Goal: Transaction & Acquisition: Subscribe to service/newsletter

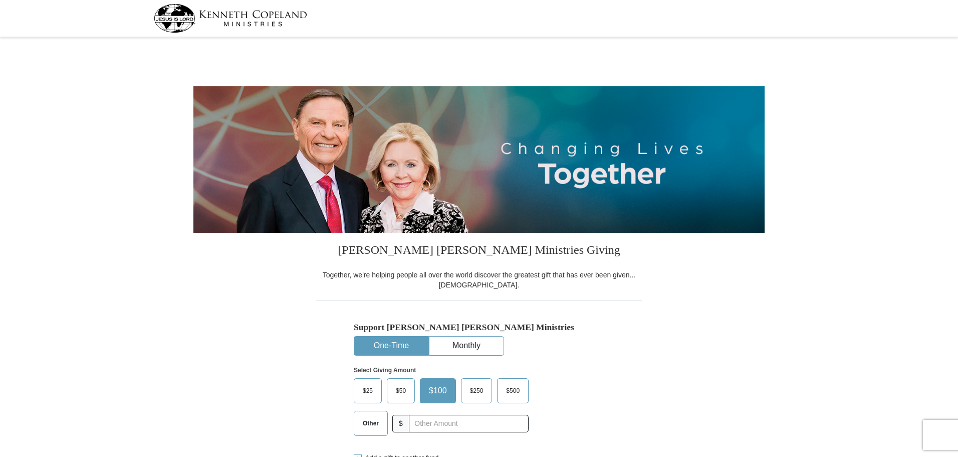
select select "[GEOGRAPHIC_DATA]"
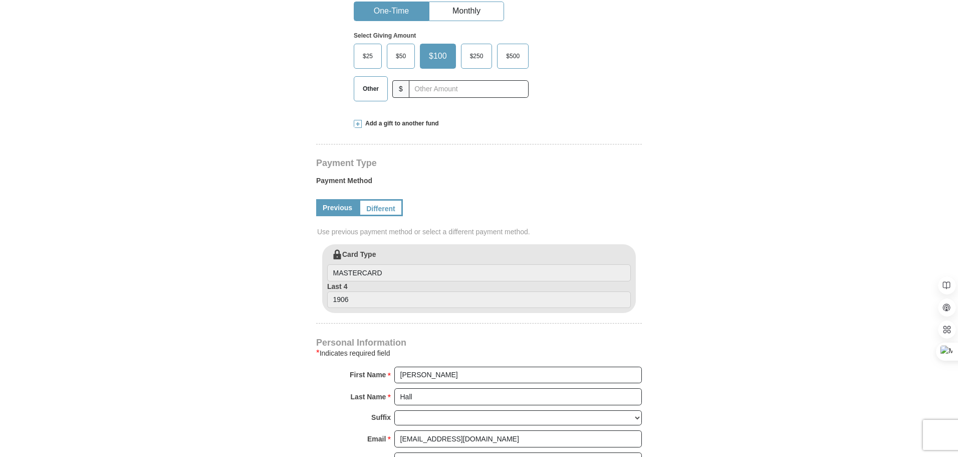
scroll to position [251, 0]
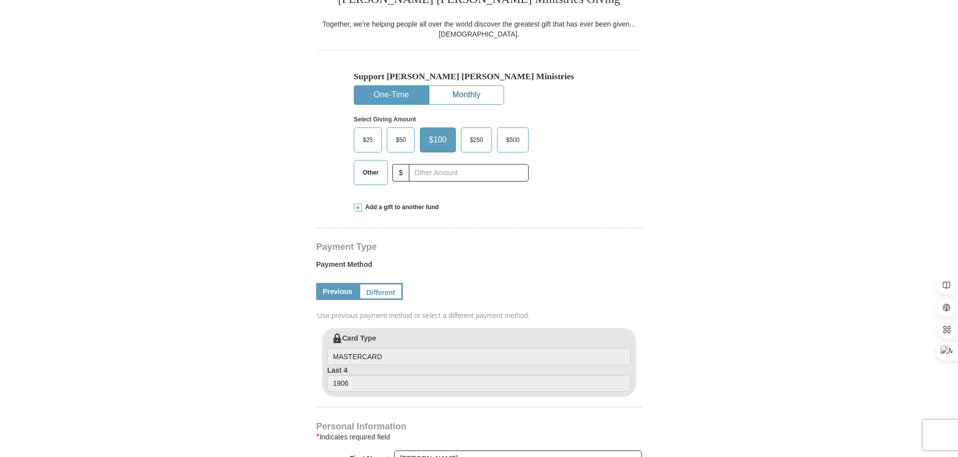
click at [467, 93] on button "Monthly" at bounding box center [466, 95] width 74 height 19
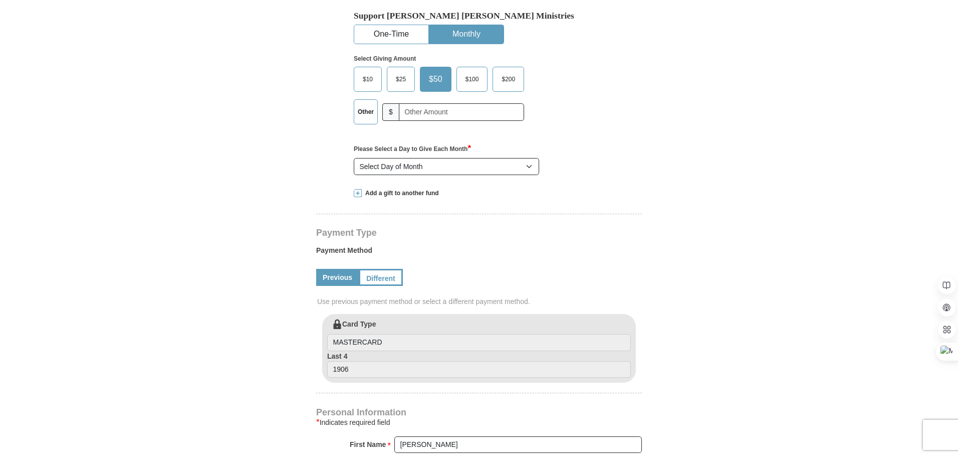
scroll to position [334, 0]
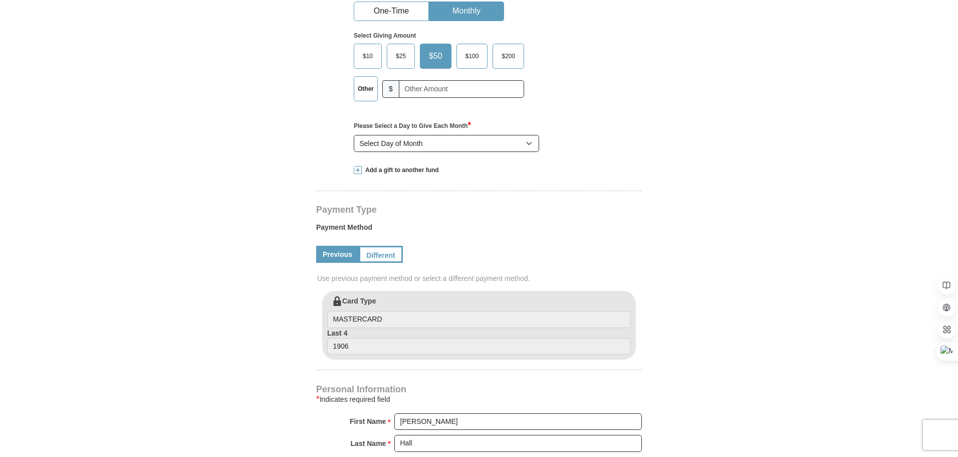
click at [365, 55] on span "$10" at bounding box center [368, 56] width 20 height 15
click at [0, 0] on input "$10" at bounding box center [0, 0] width 0 height 0
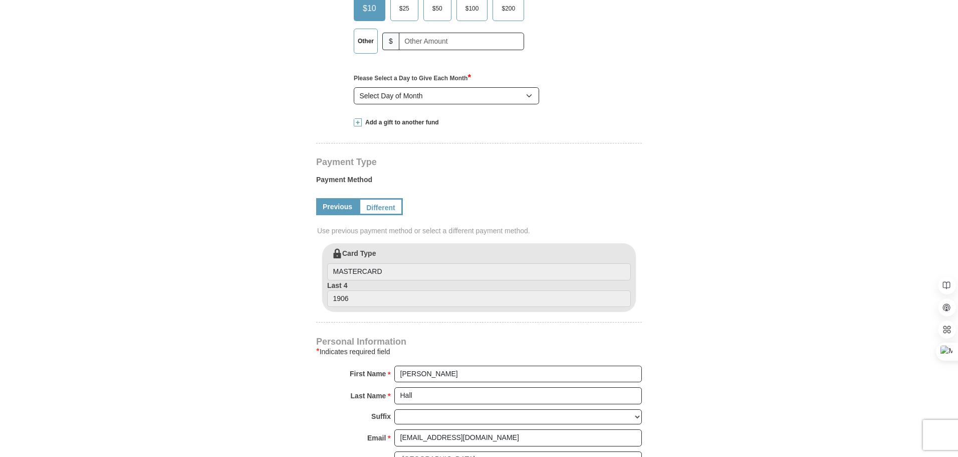
scroll to position [417, 0]
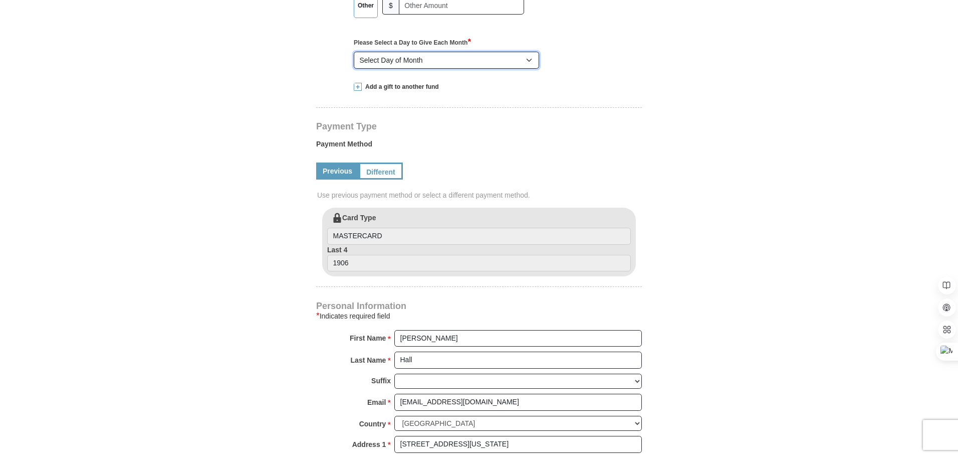
click at [529, 58] on select "Select Day of Month 1 2 3 4 5 6 7 8 9 10 11 12 13 14 15 16 17 18 19 20 21 22 23…" at bounding box center [446, 60] width 185 height 17
select select "15"
click at [354, 52] on select "Select Day of Month 1 2 3 4 5 6 7 8 9 10 11 12 13 14 15 16 17 18 19 20 21 22 23…" at bounding box center [446, 60] width 185 height 17
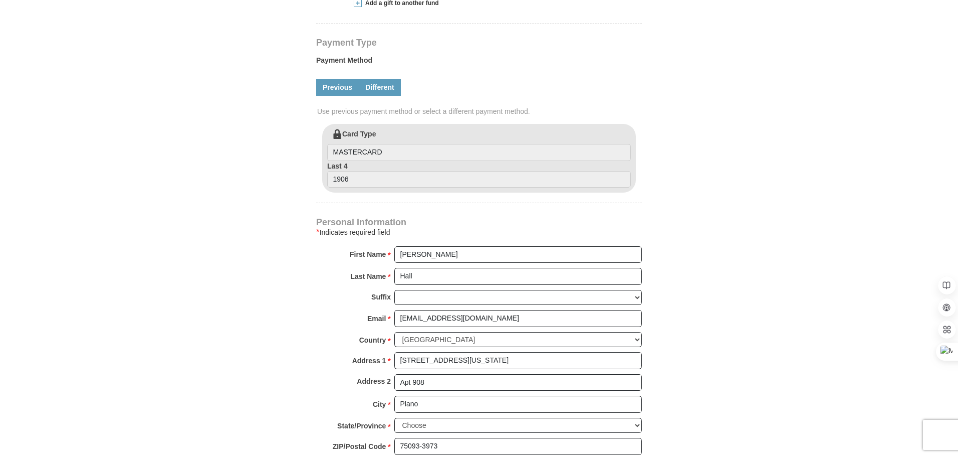
click at [379, 86] on link "Different" at bounding box center [380, 87] width 42 height 17
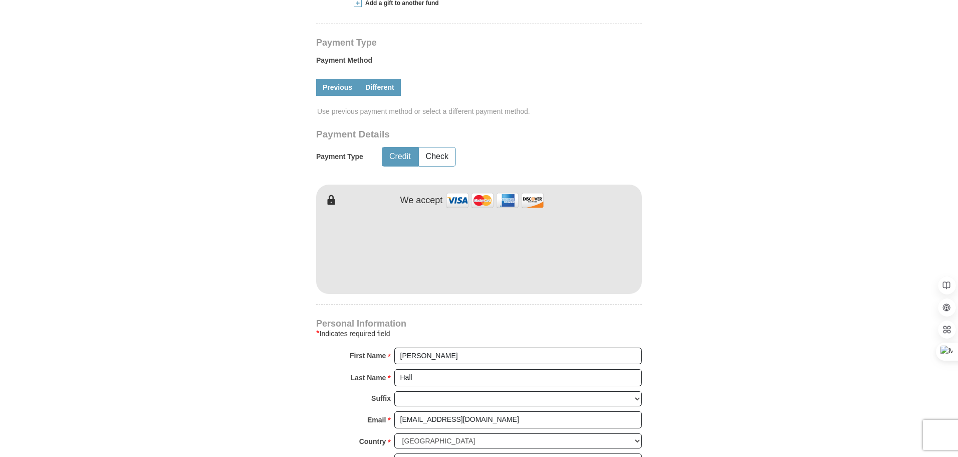
click at [331, 88] on link "Previous" at bounding box center [337, 87] width 43 height 17
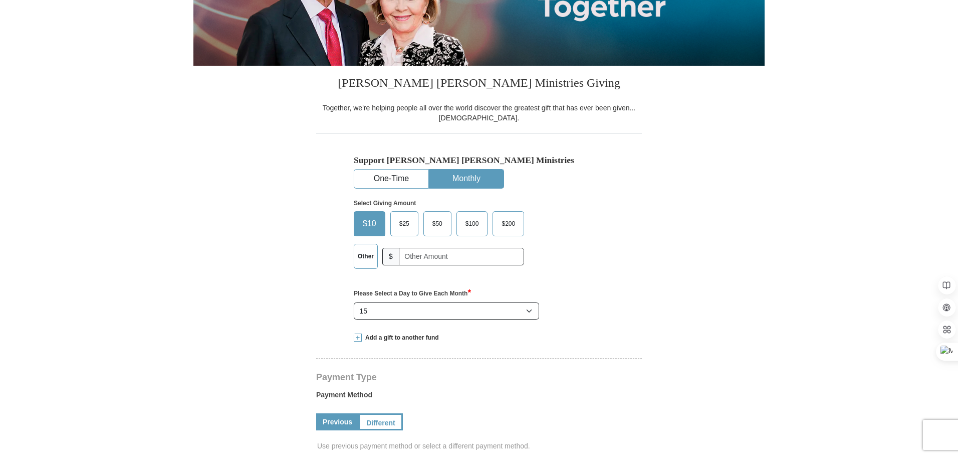
scroll to position [0, 0]
